Goal: Book appointment/travel/reservation

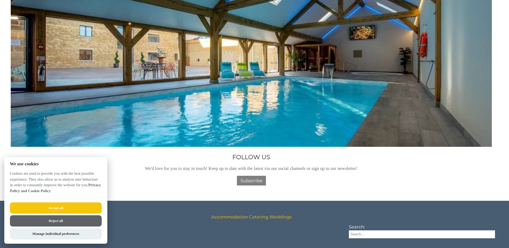
scroll to position [724, 0]
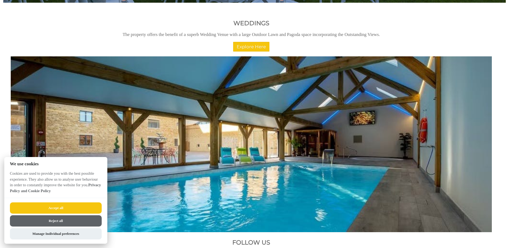
click at [54, 203] on button "Accept all" at bounding box center [56, 207] width 92 height 11
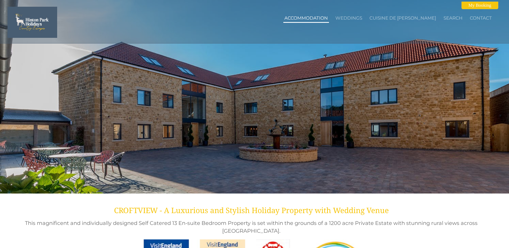
click at [325, 21] on li "Accommodation" at bounding box center [306, 18] width 46 height 9
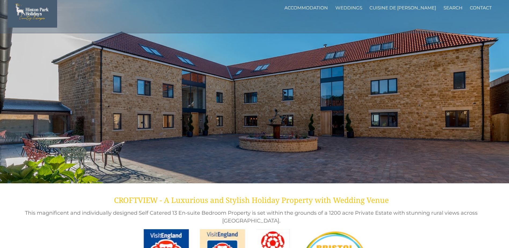
scroll to position [27, 0]
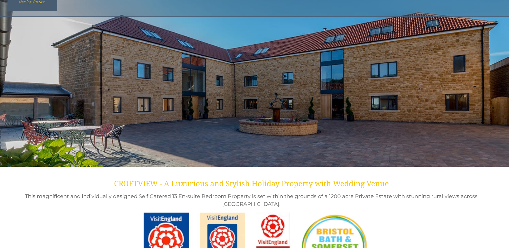
drag, startPoint x: 490, startPoint y: 59, endPoint x: 475, endPoint y: 50, distance: 17.7
click at [490, 59] on div at bounding box center [254, 69] width 509 height 193
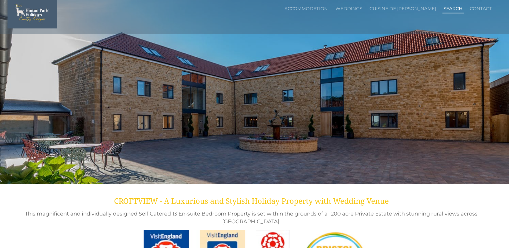
scroll to position [0, 0]
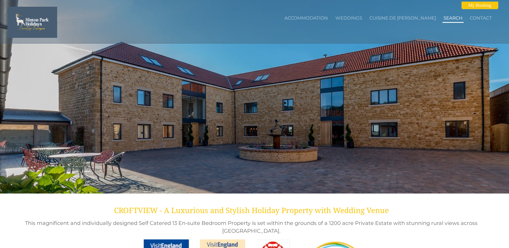
click at [446, 17] on link "Search" at bounding box center [452, 17] width 19 height 5
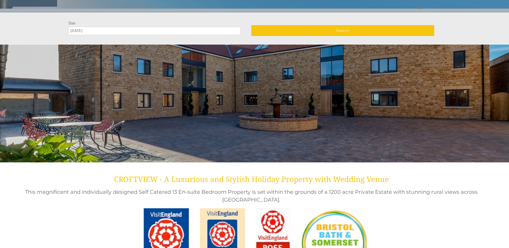
scroll to position [32, 0]
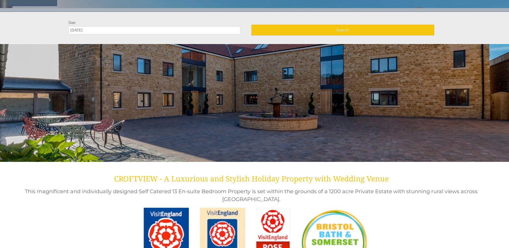
click at [176, 35] on div "Date [DATE] Search" at bounding box center [251, 30] width 494 height 18
click at [182, 26] on div "Date [DATE]" at bounding box center [159, 28] width 183 height 14
click at [149, 31] on input "[DATE]" at bounding box center [154, 30] width 172 height 8
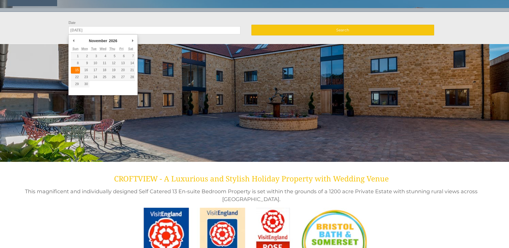
type input "[DATE]"
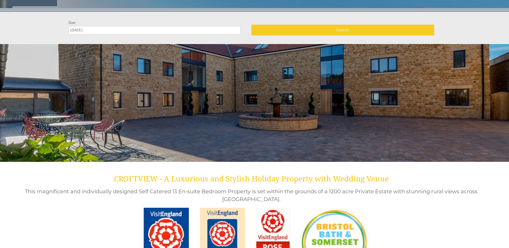
click at [386, 28] on button "Search" at bounding box center [342, 30] width 183 height 11
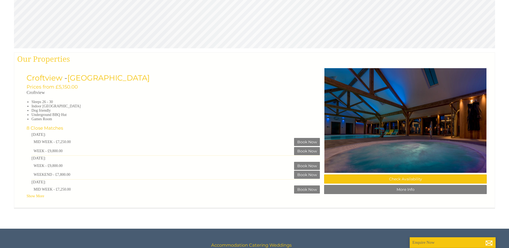
scroll to position [241, 0]
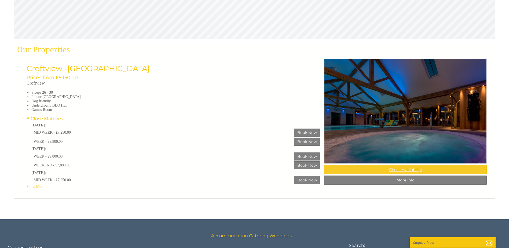
drag, startPoint x: 405, startPoint y: 172, endPoint x: 402, endPoint y: 171, distance: 3.0
click at [405, 172] on link "Check Availability" at bounding box center [405, 169] width 162 height 9
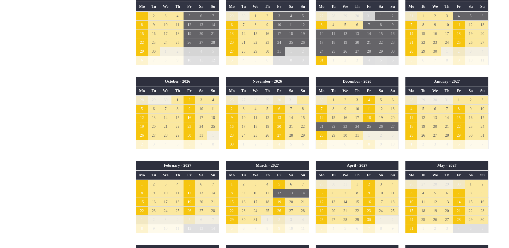
scroll to position [429, 0]
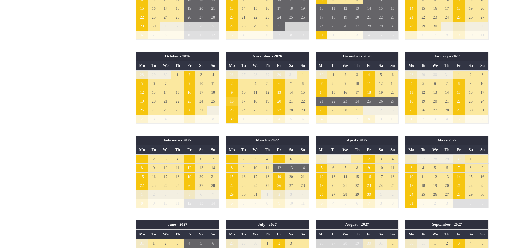
click at [231, 102] on td "16" at bounding box center [231, 101] width 12 height 9
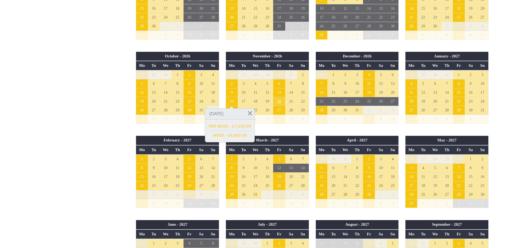
click at [281, 101] on td "20" at bounding box center [279, 101] width 12 height 9
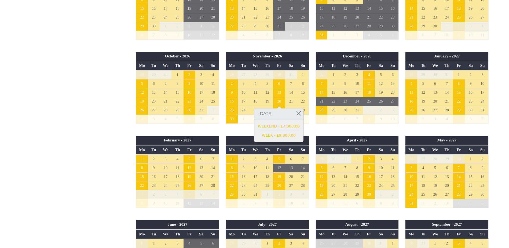
click at [272, 125] on link "WEEKEND - £7,800.00" at bounding box center [279, 126] width 42 height 6
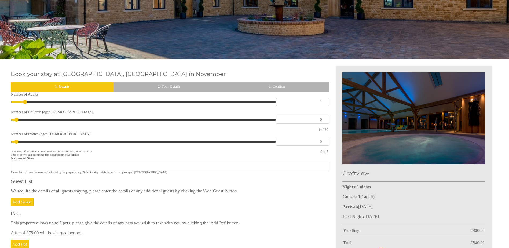
scroll to position [161, 0]
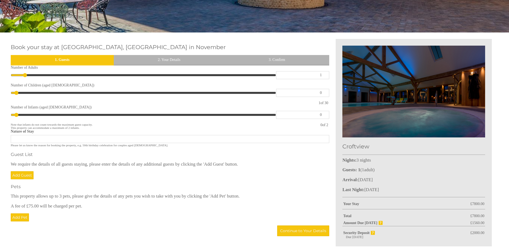
type input "2"
type input "3"
type input "4"
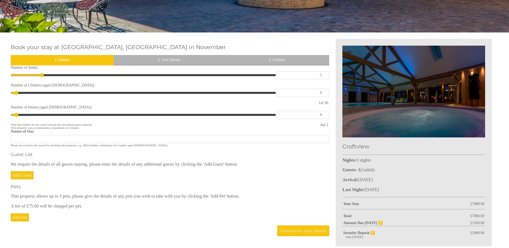
type input "4"
type input "5"
type input "6"
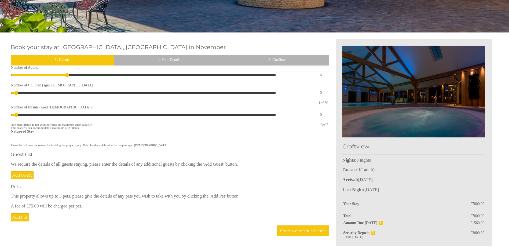
type input "8"
type input "9"
type input "11"
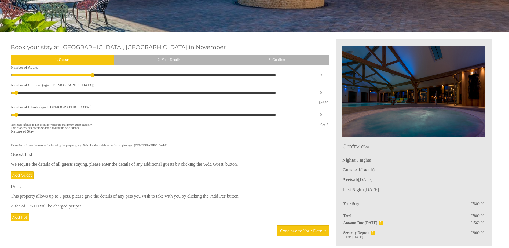
type input "11"
type input "12"
type input "13"
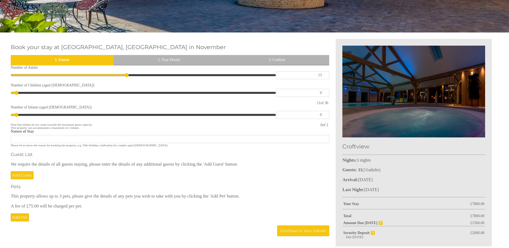
type input "14"
type input "15"
type input "17"
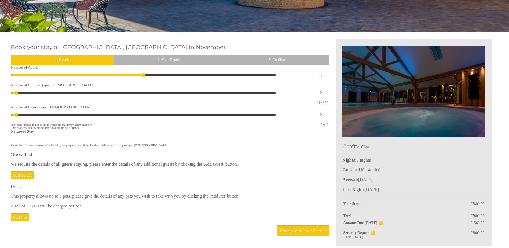
type input "17"
type input "18"
type input "19"
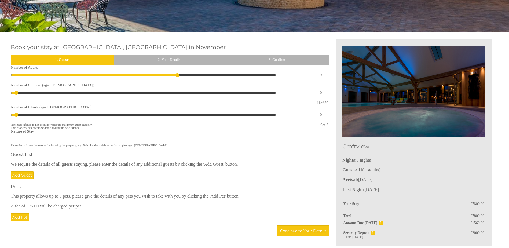
type input "20"
type input "21"
type input "22"
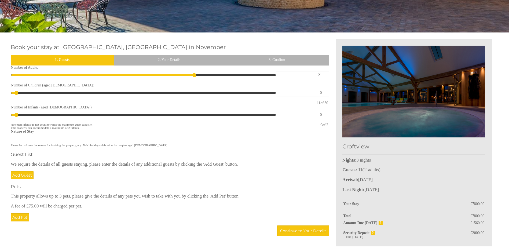
type input "22"
type input "23"
type input "24"
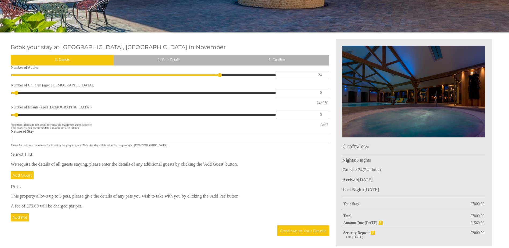
type input "25"
type input "26"
type input "27"
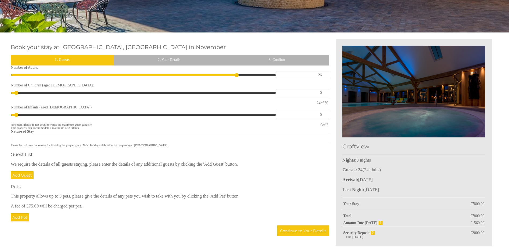
type input "27"
type input "28"
type input "29"
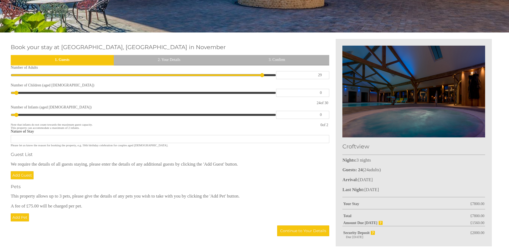
type input "30"
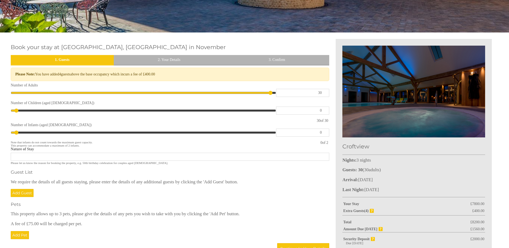
type input "29"
type input "27"
type input "25"
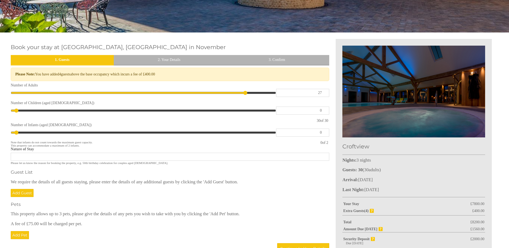
type input "25"
type input "21"
type input "18"
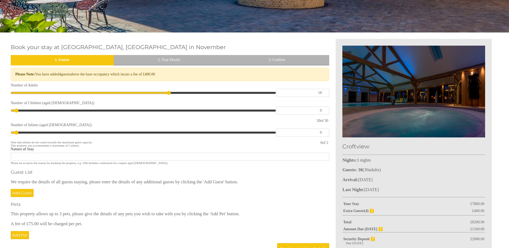
type input "15"
type input "13"
type input "12"
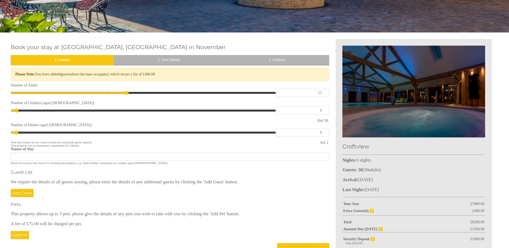
type input "12"
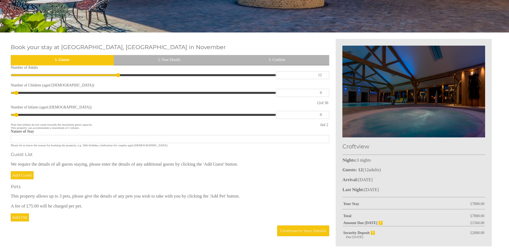
type input "11"
type input "10"
type input "9"
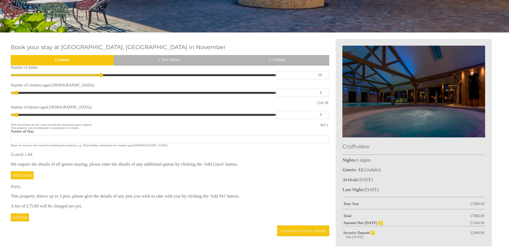
type input "9"
type input "8"
type input "7"
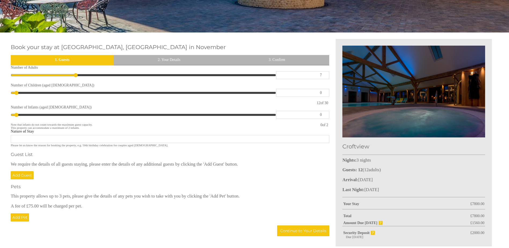
type input "6"
type input "5"
type input "4"
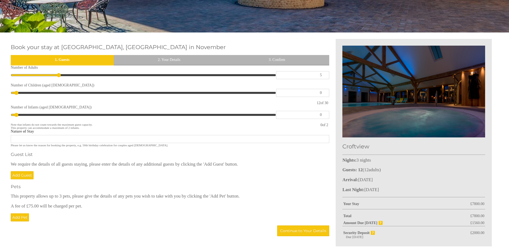
type input "4"
type input "3"
type input "2"
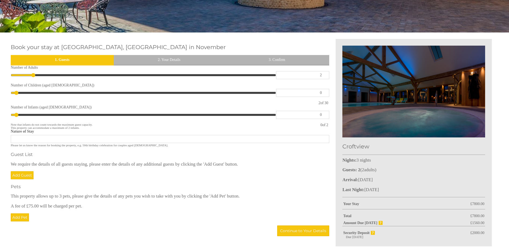
drag, startPoint x: 23, startPoint y: 76, endPoint x: 32, endPoint y: 86, distance: 13.8
type input "2"
click at [32, 79] on input "range" at bounding box center [143, 75] width 265 height 8
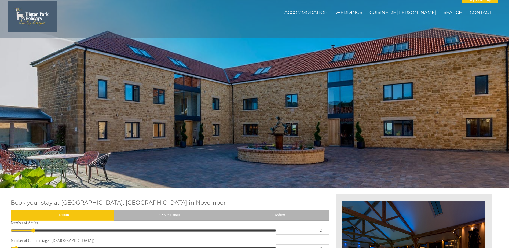
scroll to position [0, 0]
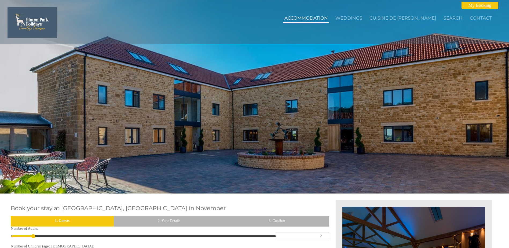
click at [328, 18] on link "Accommodation" at bounding box center [305, 17] width 43 height 5
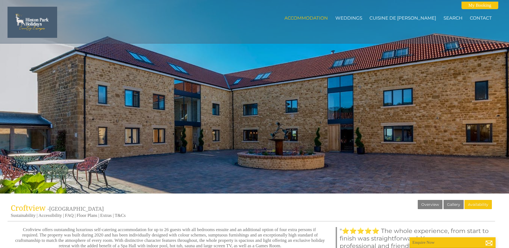
scroll to position [161, 0]
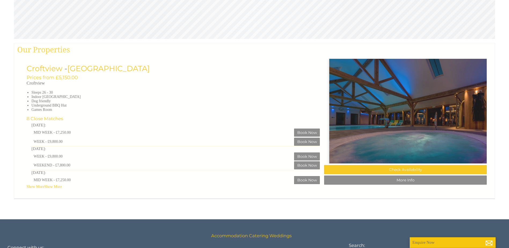
scroll to position [0, 5]
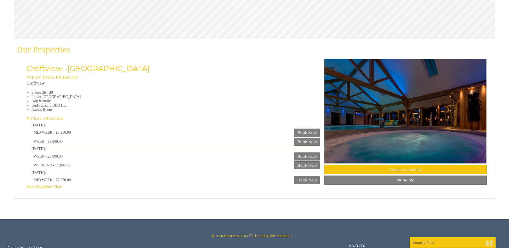
scroll to position [32, 0]
